Goal: Check status: Check status

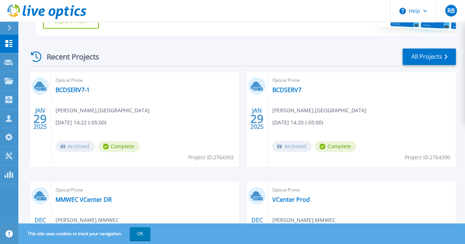
scroll to position [185, 0]
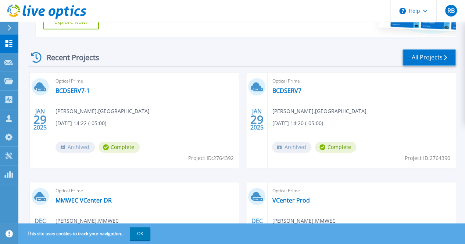
click at [427, 56] on link "All Projects" at bounding box center [428, 57] width 53 height 17
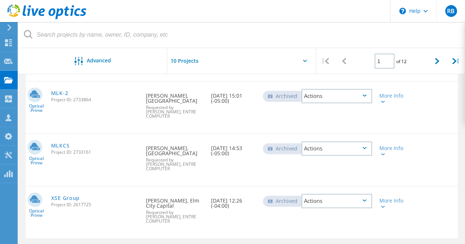
scroll to position [471, 0]
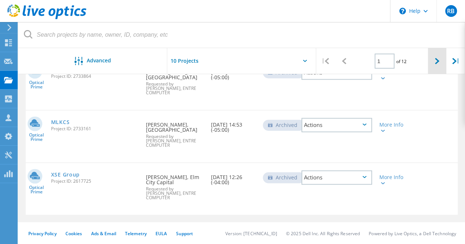
click at [433, 62] on div at bounding box center [436, 61] width 19 height 26
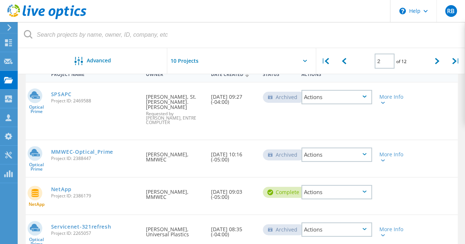
scroll to position [78, 0]
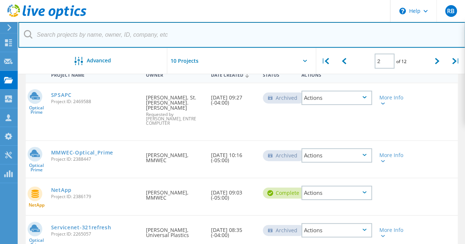
click at [441, 39] on input "text" at bounding box center [241, 35] width 447 height 26
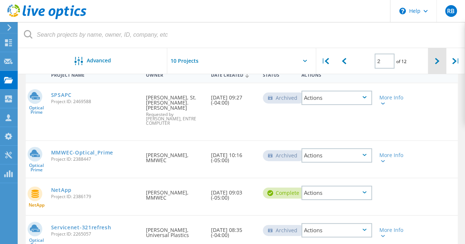
click at [437, 59] on icon at bounding box center [436, 61] width 4 height 6
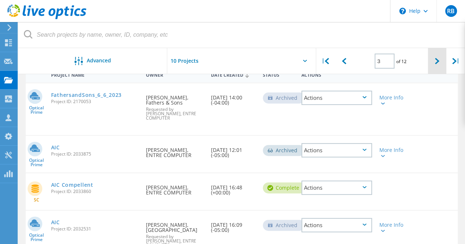
click at [437, 59] on icon at bounding box center [436, 61] width 4 height 6
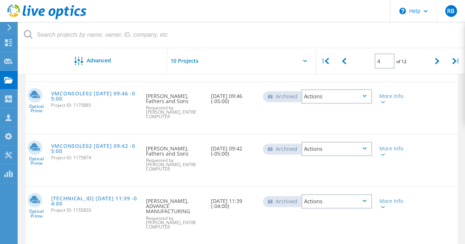
scroll to position [507, 0]
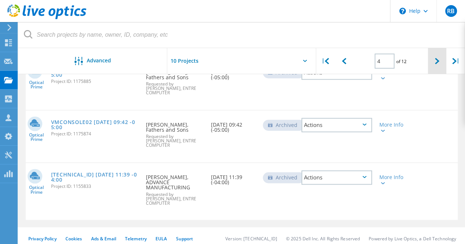
click at [433, 62] on div at bounding box center [436, 61] width 19 height 26
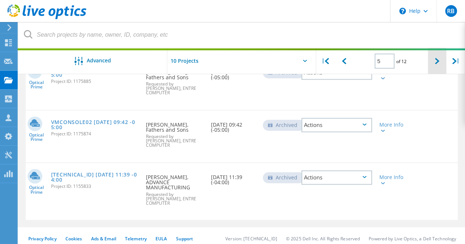
scroll to position [471, 0]
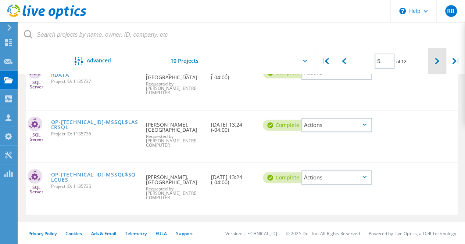
click at [432, 62] on div at bounding box center [436, 61] width 19 height 26
type input "6"
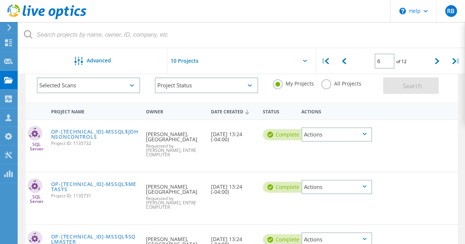
scroll to position [43, 0]
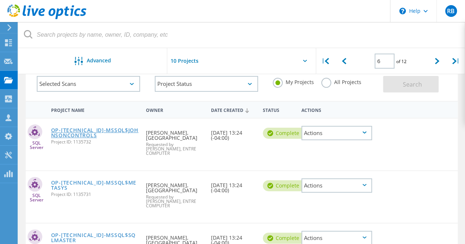
click at [98, 128] on link "OP-192.168.1.5-MSSQL$JOHNSONCONTROLS" at bounding box center [95, 133] width 88 height 10
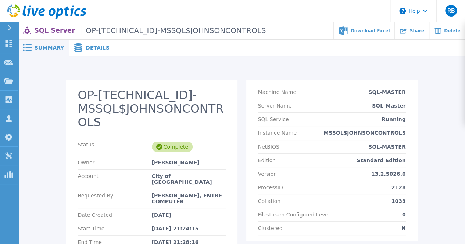
click at [46, 44] on div "Summary" at bounding box center [43, 48] width 51 height 17
click at [86, 48] on span "Details" at bounding box center [98, 47] width 24 height 5
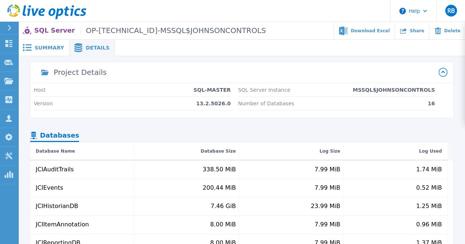
click at [86, 48] on span "Details" at bounding box center [98, 47] width 24 height 5
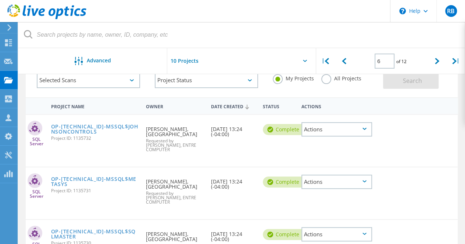
scroll to position [40, 0]
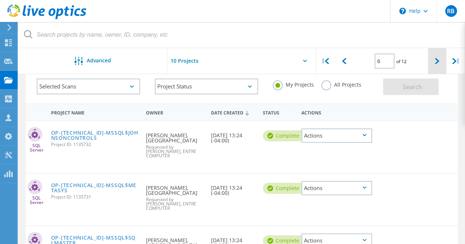
click at [437, 65] on div at bounding box center [436, 61] width 19 height 26
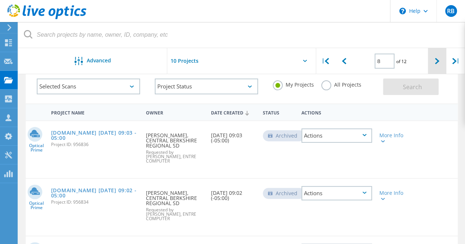
click at [438, 63] on icon at bounding box center [436, 61] width 4 height 6
type input "9"
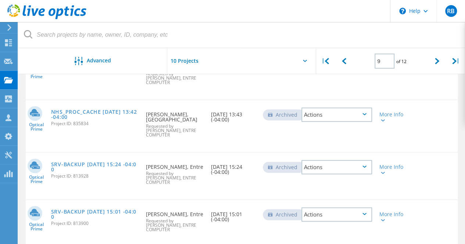
scroll to position [167, 0]
click at [93, 109] on link "NHS_PROC_CACHE [DATE] 13:42 -04:00" at bounding box center [95, 114] width 88 height 10
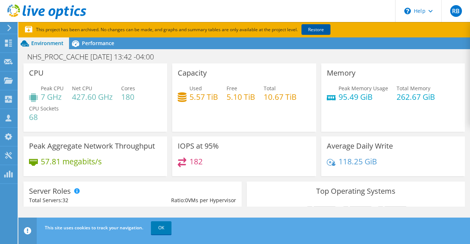
click at [323, 29] on link "Restore" at bounding box center [316, 29] width 29 height 11
